Goal: Information Seeking & Learning: Check status

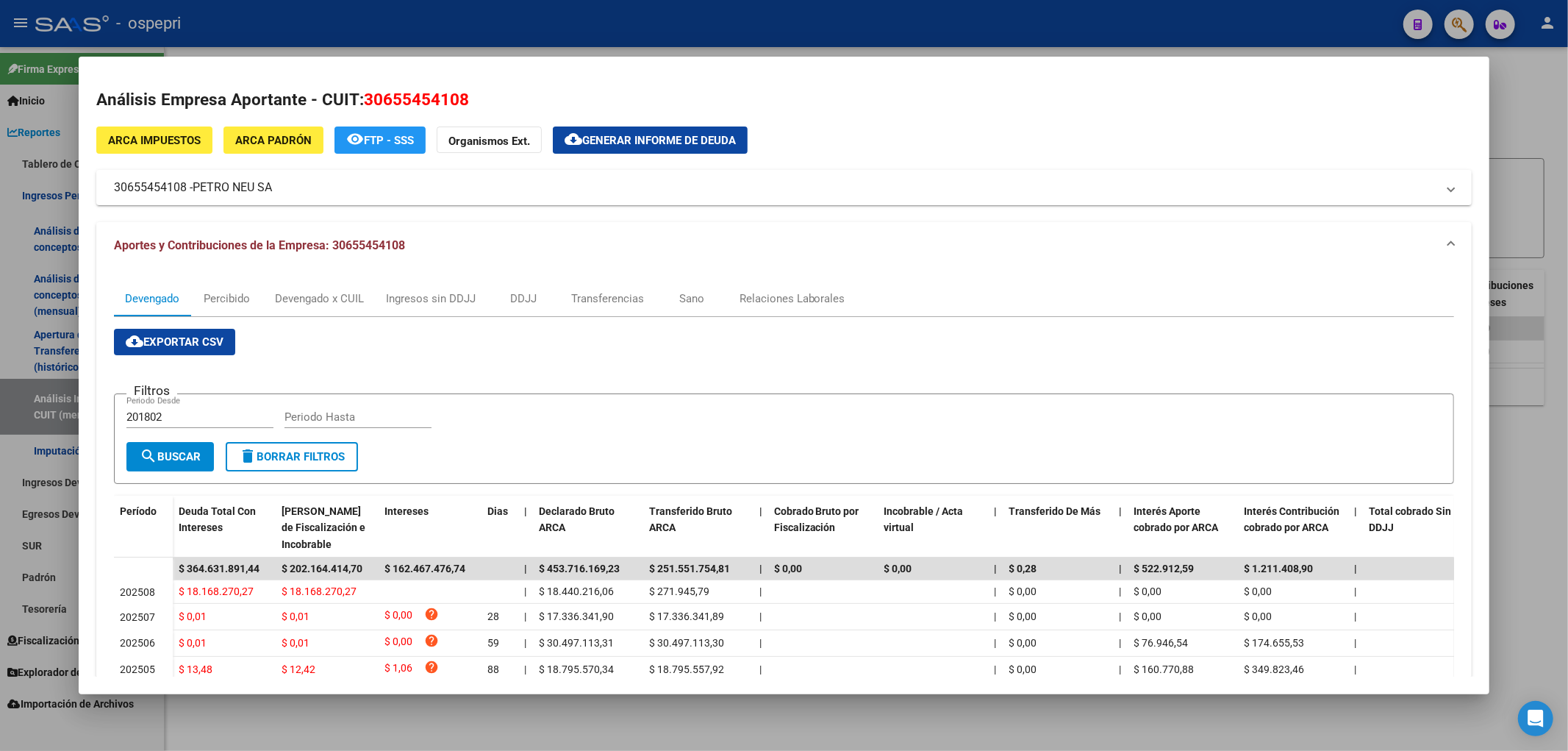
click at [1534, 106] on div at bounding box center [784, 376] width 1568 height 751
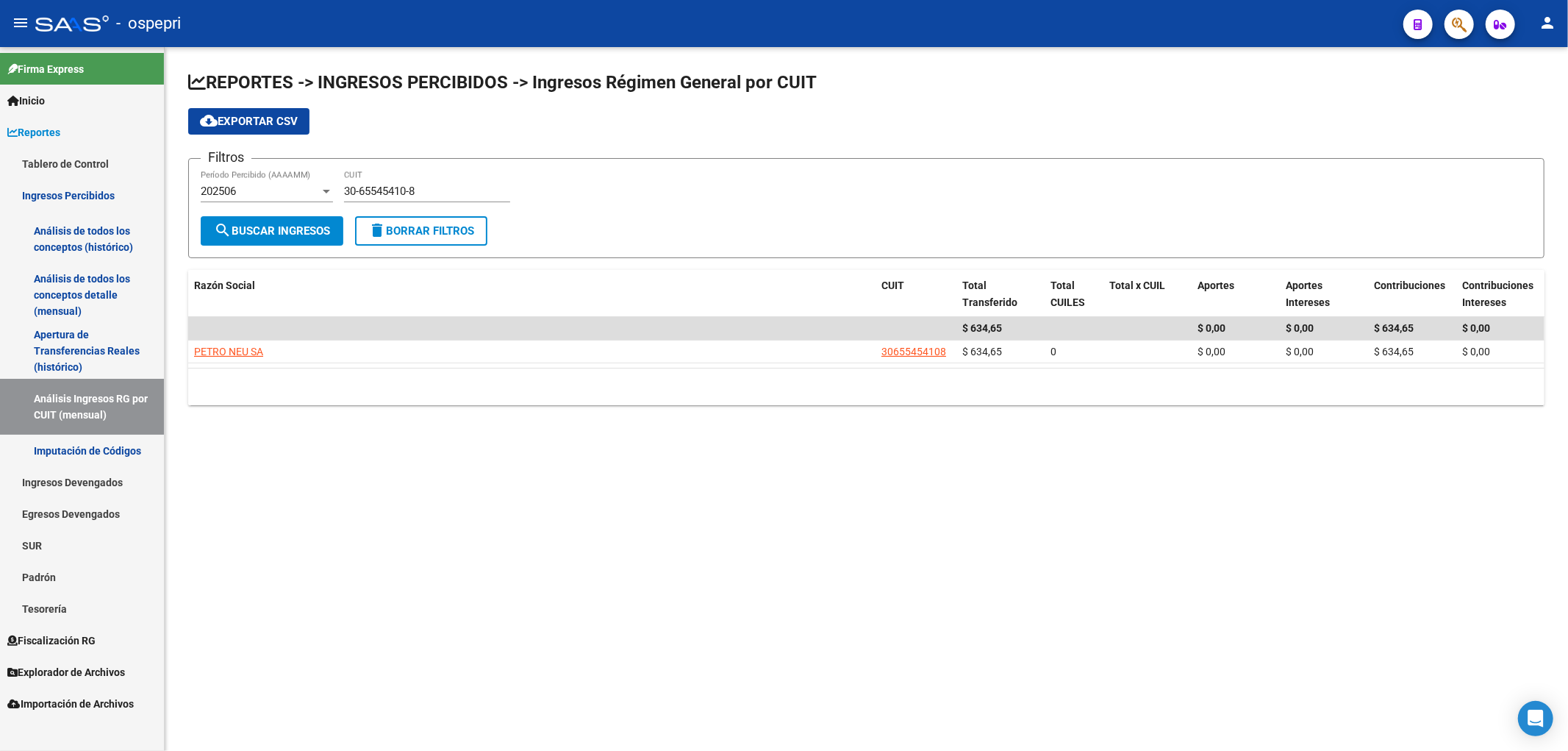
drag, startPoint x: 1288, startPoint y: 225, endPoint x: 1132, endPoint y: 212, distance: 156.5
click at [1288, 225] on form "Filtros 202506 Período Percibido (AAAAMM) 30-65545410-8 CUIT search Buscar Ingr…" at bounding box center [867, 208] width 1356 height 100
drag, startPoint x: 407, startPoint y: 196, endPoint x: 243, endPoint y: 203, distance: 164.1
click at [241, 203] on div "Filtros 202506 Período Percibido (AAAAMM) 30-65545410-8 CUIT" at bounding box center [866, 193] width 1332 height 46
drag, startPoint x: 419, startPoint y: 193, endPoint x: 320, endPoint y: 197, distance: 99.1
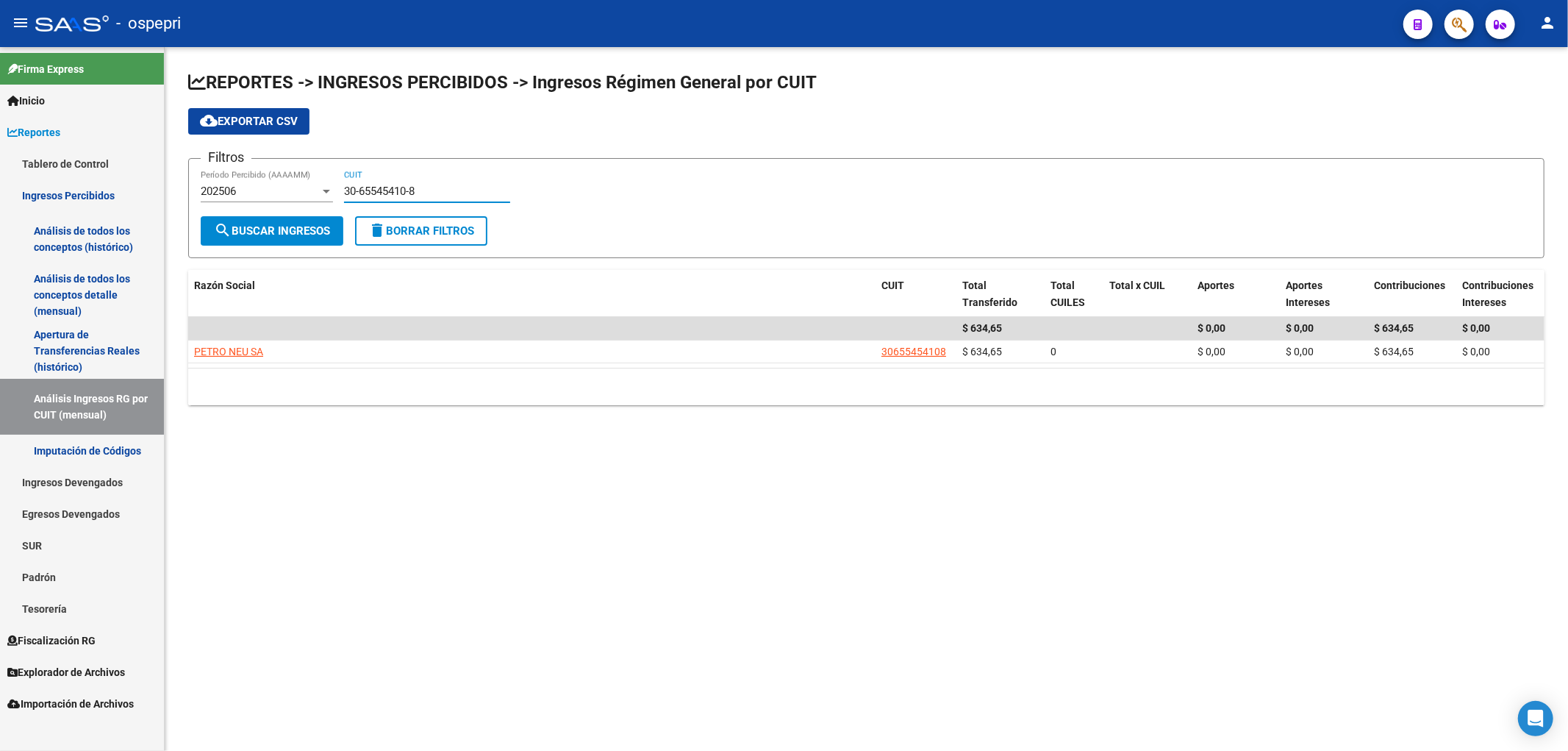
click at [320, 197] on div "Filtros 202506 Período Percibido (AAAAMM) 30-65545410-8 CUIT" at bounding box center [866, 193] width 1332 height 46
paste input "70762056-7"
type input "30-70762056-7"
click at [326, 217] on button "search Buscar Ingresos" at bounding box center [272, 231] width 143 height 30
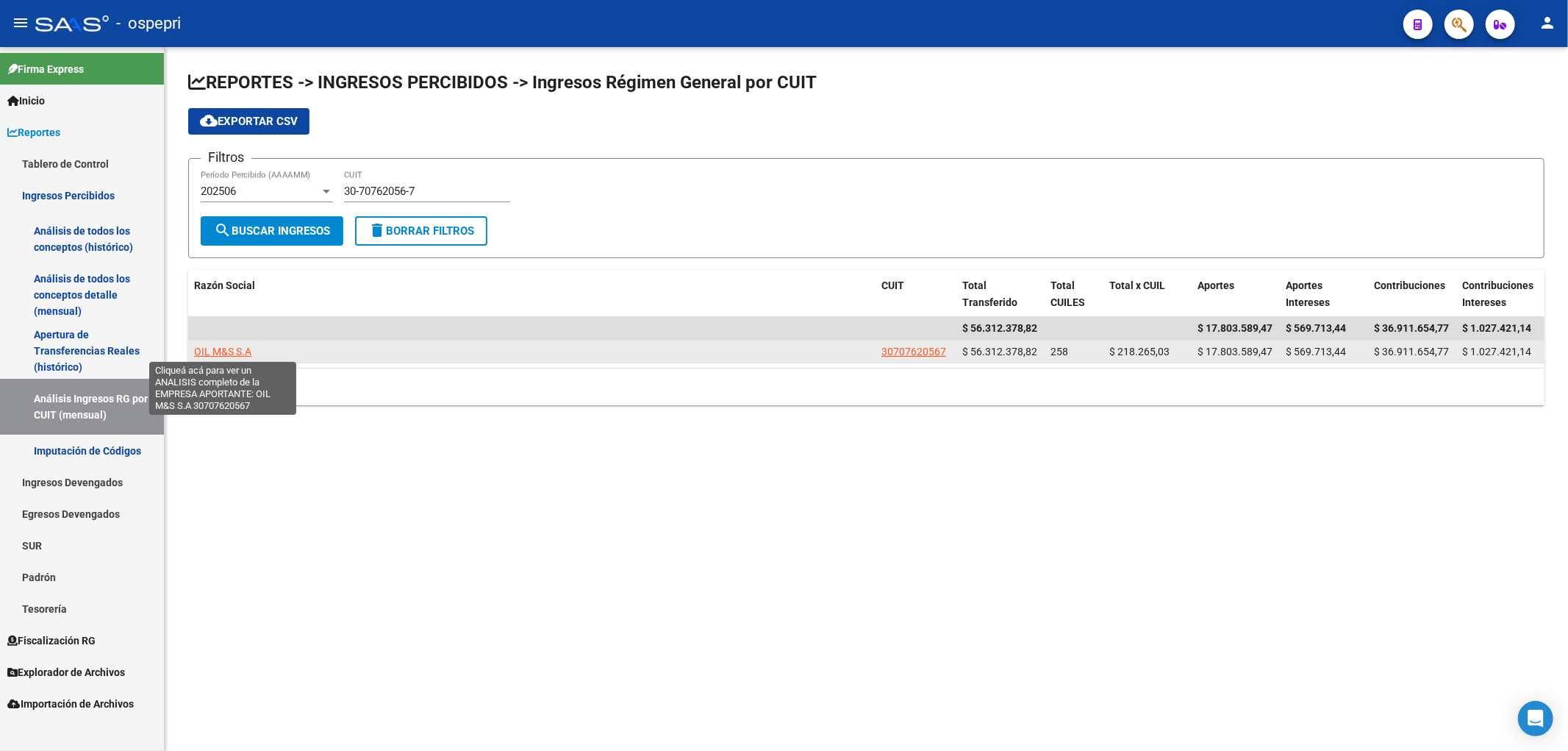
click at [241, 352] on span "OIL M&S S.A" at bounding box center [223, 352] width 58 height 12
type textarea "30707620567"
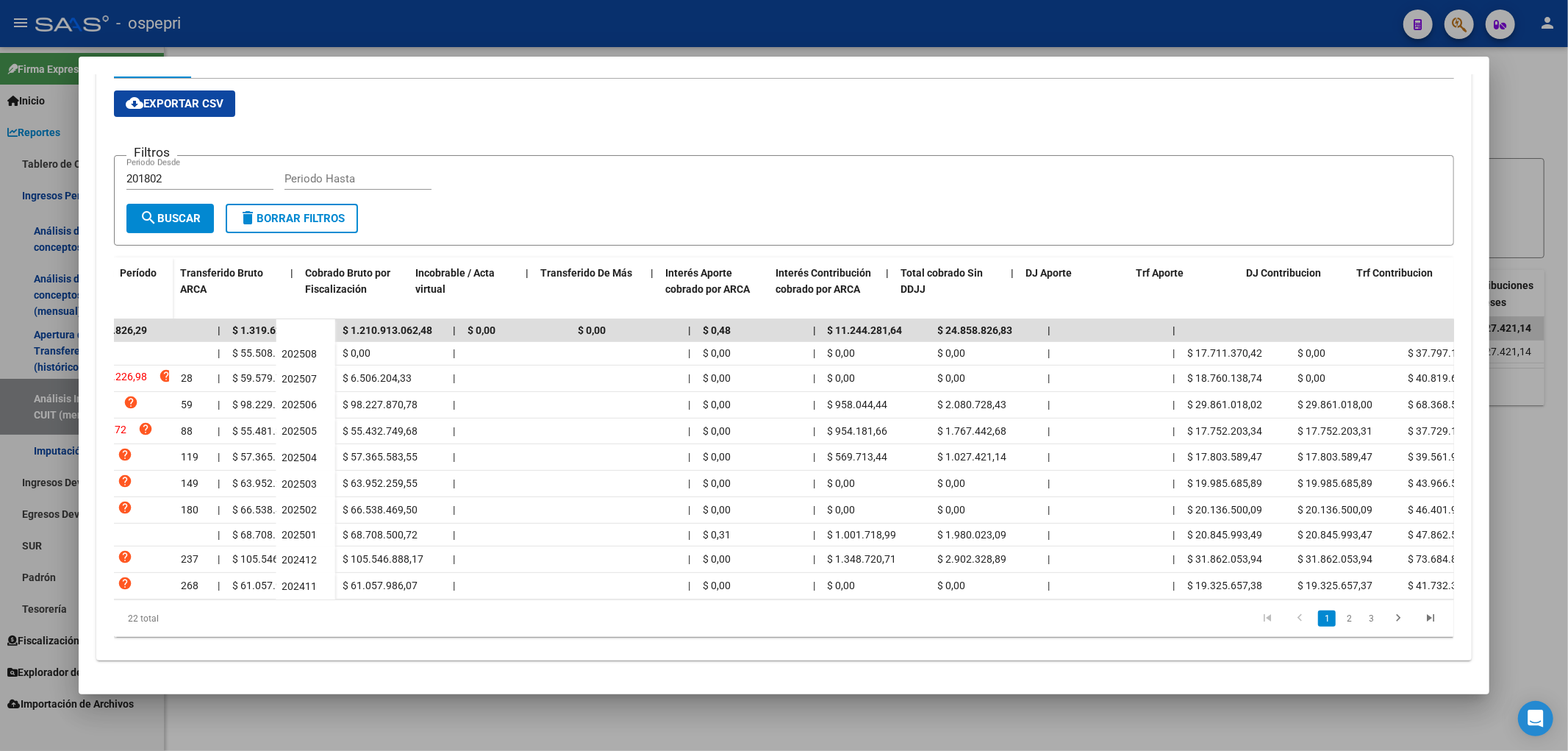
scroll to position [0, 474]
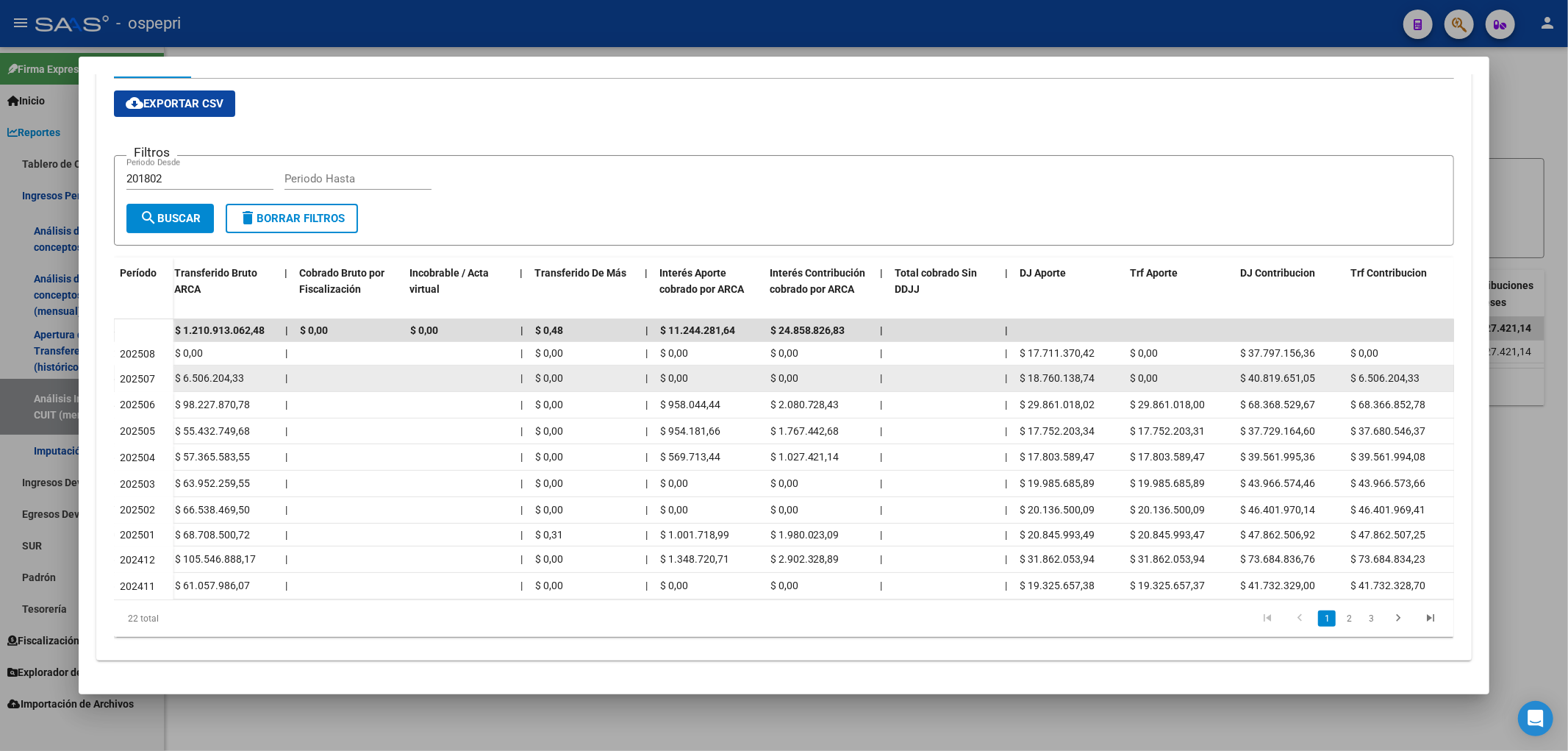
click at [1135, 372] on span "$ 0,00" at bounding box center [1144, 378] width 28 height 12
click at [1047, 372] on span "$ 18.760.138,74" at bounding box center [1058, 378] width 75 height 12
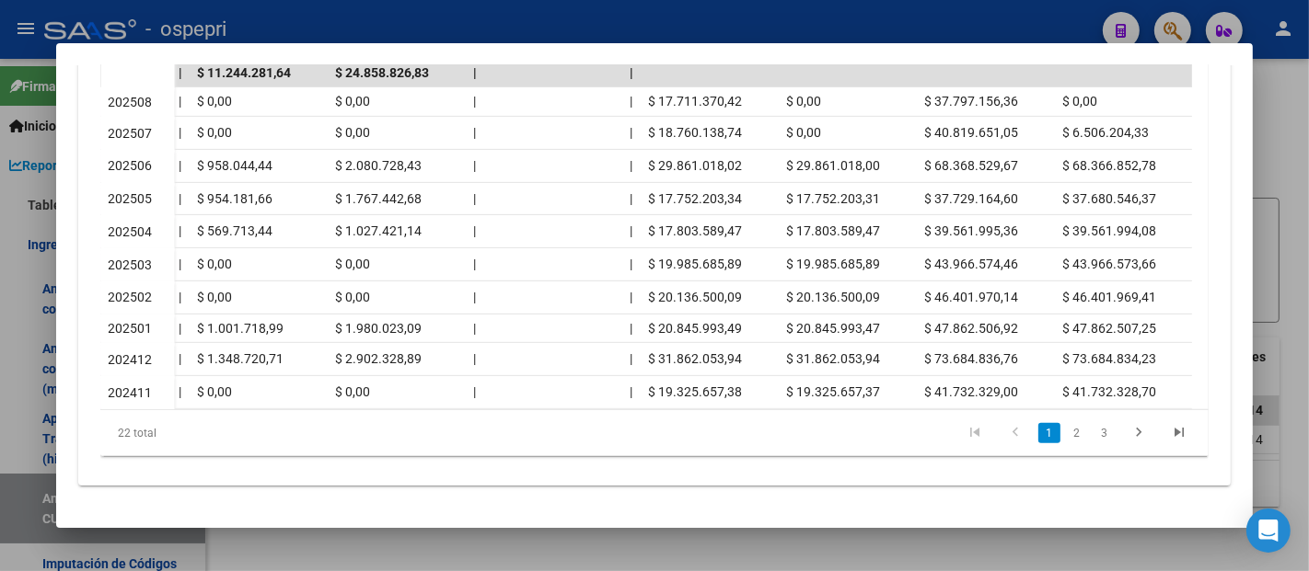
scroll to position [409, 0]
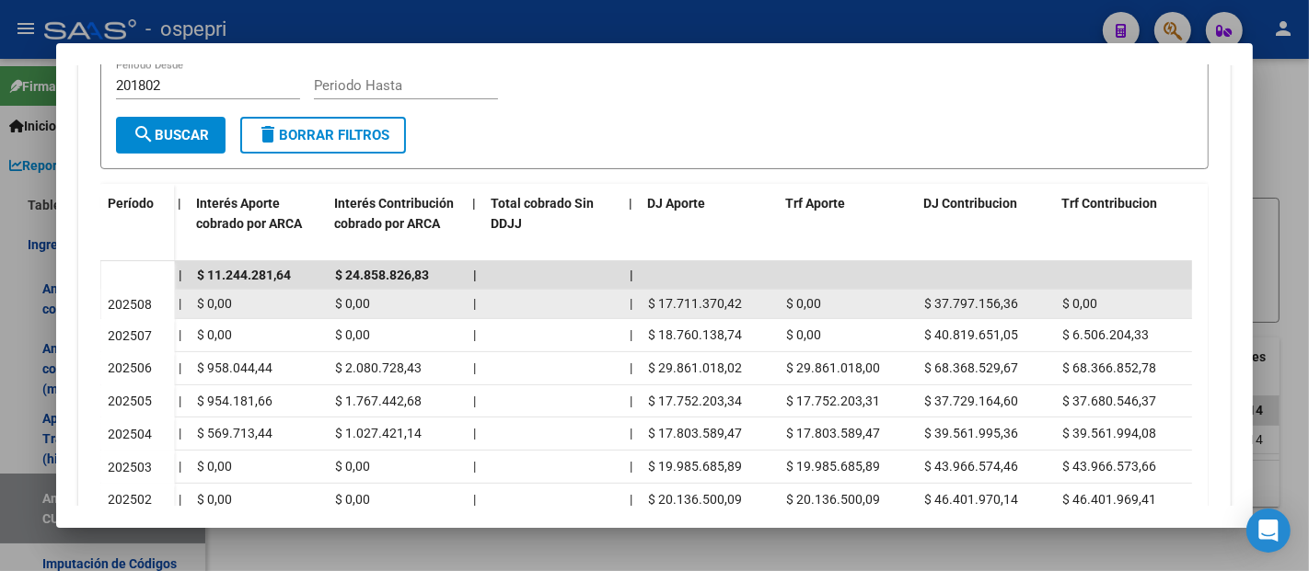
click at [722, 294] on div "$ 17.711.370,42" at bounding box center [709, 304] width 123 height 21
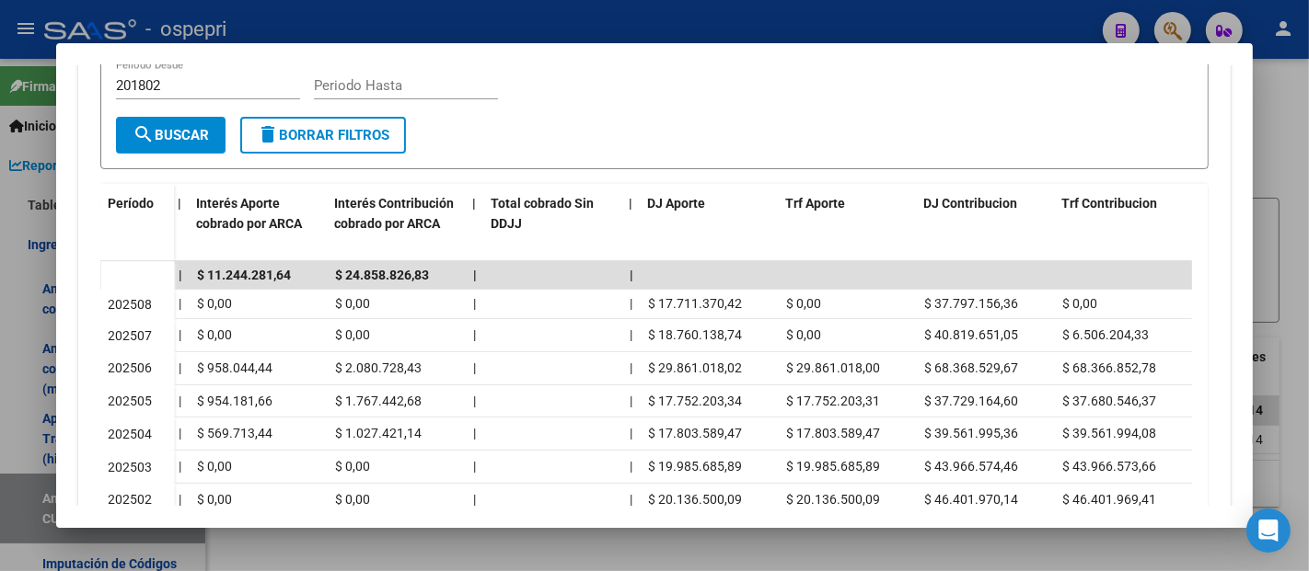
copy span "17.711.370,42"
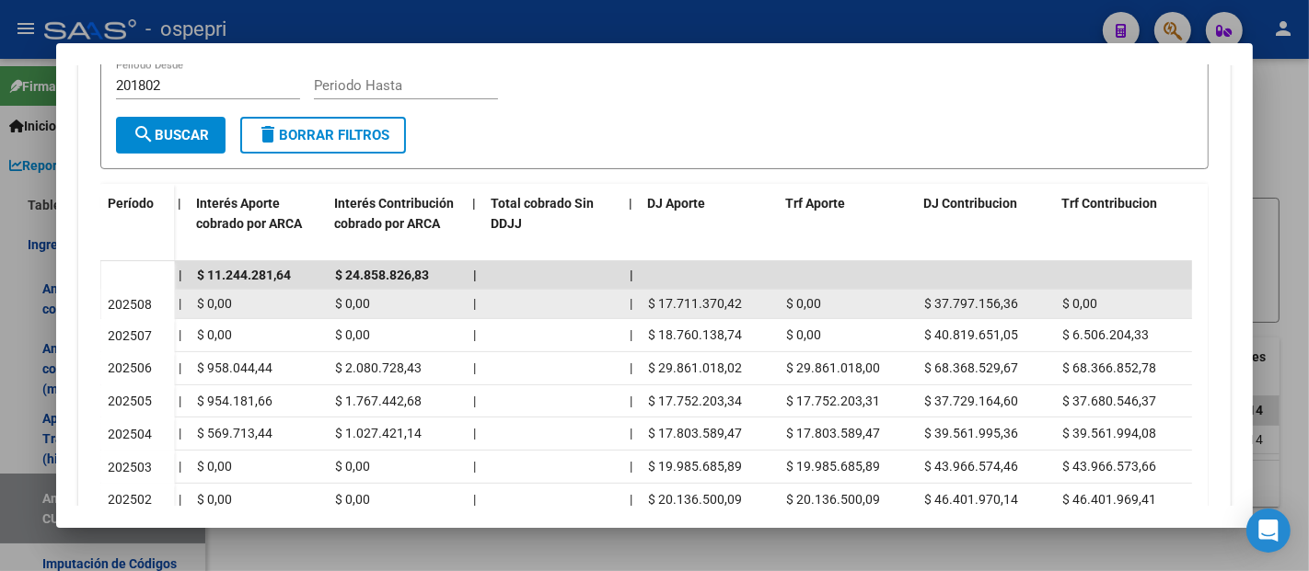
click at [972, 296] on span "$ 37.797.156,36" at bounding box center [971, 303] width 94 height 15
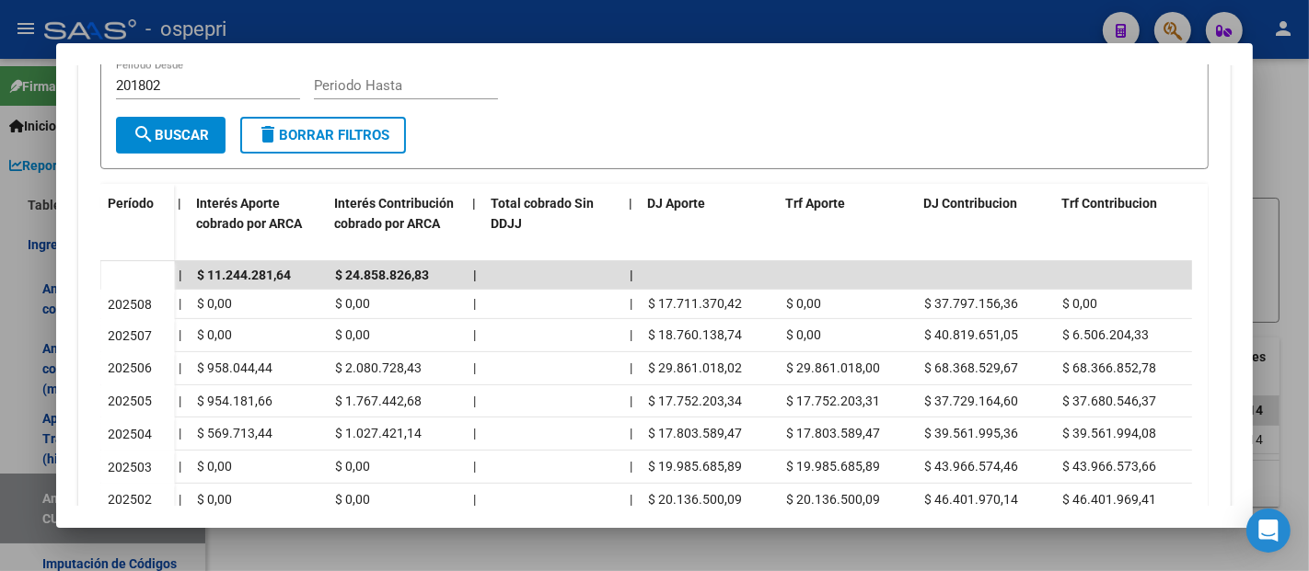
copy span "37.797.156,36"
